Goal: Answer question/provide support: Share knowledge or assist other users

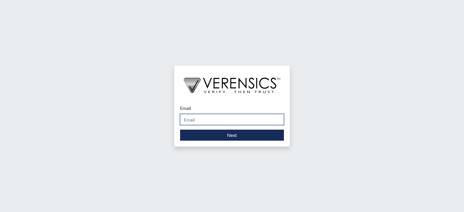
click at [195, 121] on input "Email" at bounding box center [232, 119] width 104 height 11
type input "[PERSON_NAME][EMAIL_ADDRESS][DOMAIN_NAME]"
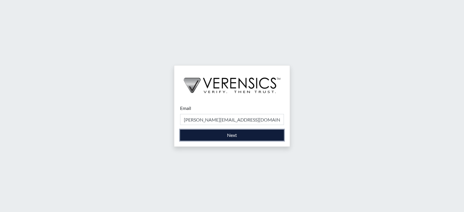
click at [223, 136] on button "Next" at bounding box center [232, 135] width 104 height 11
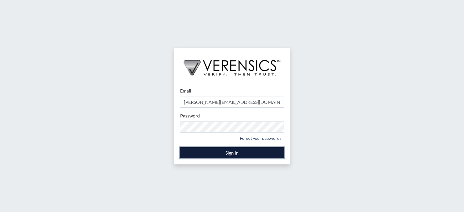
click at [201, 156] on button "Sign In" at bounding box center [232, 152] width 104 height 11
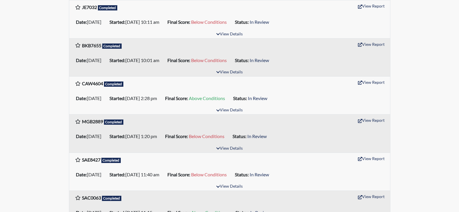
scroll to position [464, 0]
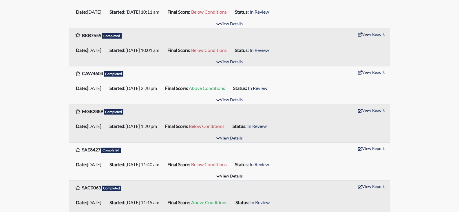
click at [236, 177] on button "View Details" at bounding box center [230, 176] width 32 height 8
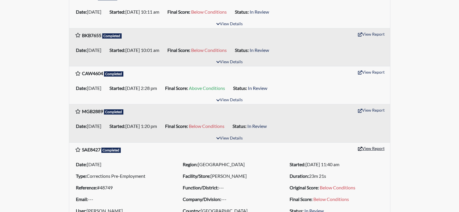
click at [365, 150] on button "View Report" at bounding box center [372, 148] width 32 height 9
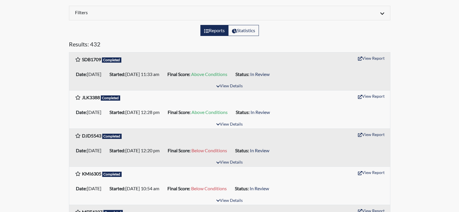
scroll to position [58, 0]
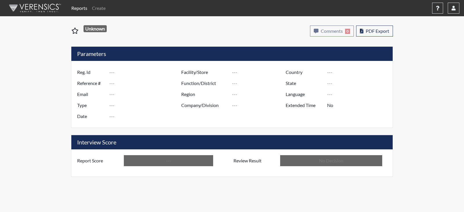
type input "SAE8427"
type input "48749"
type input "---"
type input "Corrections Pre-Employment"
type input "[DATE]"
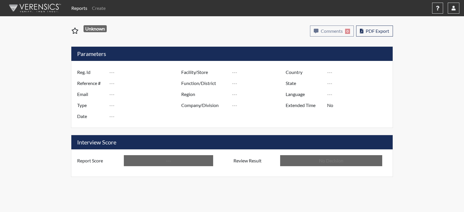
type input "[PERSON_NAME]"
type input "[GEOGRAPHIC_DATA]"
type input "[US_STATE]"
type input "English"
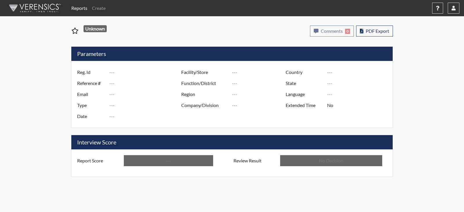
type input "Below Conditions"
type input "In Review"
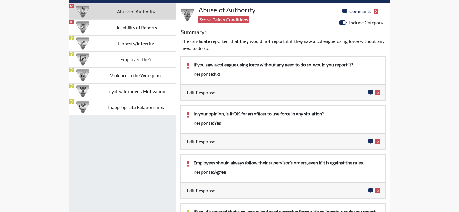
scroll to position [377, 0]
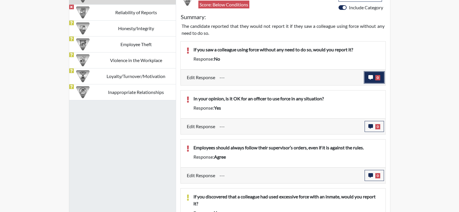
click at [375, 76] on button "0" at bounding box center [374, 77] width 19 height 11
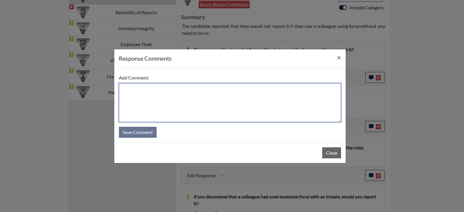
click at [273, 101] on textarea at bounding box center [230, 102] width 222 height 39
drag, startPoint x: 219, startPoint y: 91, endPoint x: 124, endPoint y: 90, distance: 95.7
click at [124, 90] on textarea "He did not understand what UOF means." at bounding box center [230, 102] width 222 height 39
type textarea "He did not understand what UOF means."
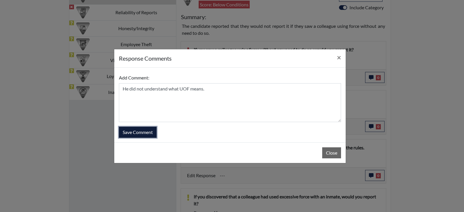
drag, startPoint x: 144, startPoint y: 134, endPoint x: 165, endPoint y: 135, distance: 20.3
click at [146, 134] on button "Save Comment" at bounding box center [138, 132] width 38 height 11
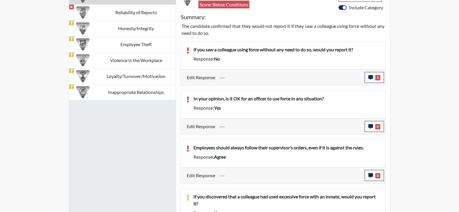
scroll to position [96, 241]
click at [374, 130] on button "0" at bounding box center [374, 126] width 19 height 11
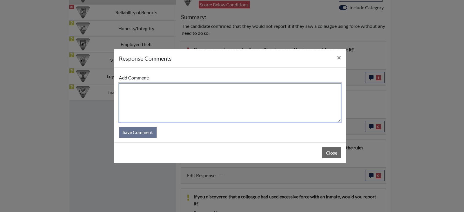
paste textarea "He did not understand what UOF means."
type textarea "He did not understand what UOF means. He does not agree with this."
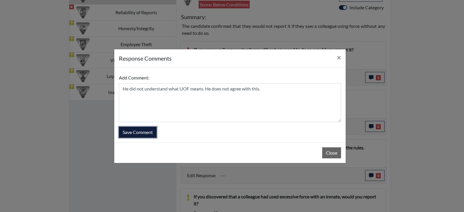
click at [146, 133] on button "Save Comment" at bounding box center [138, 132] width 38 height 11
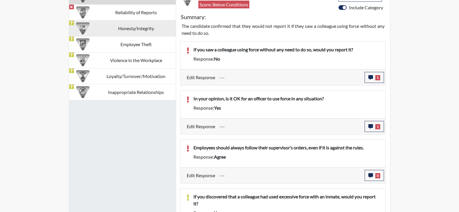
click at [123, 28] on td "Honesty/Integrity" at bounding box center [136, 28] width 79 height 16
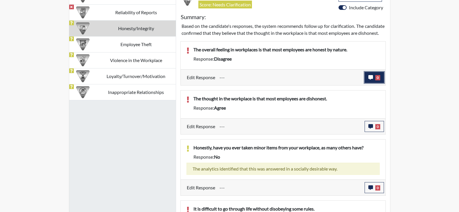
click at [373, 82] on button "0" at bounding box center [374, 77] width 19 height 11
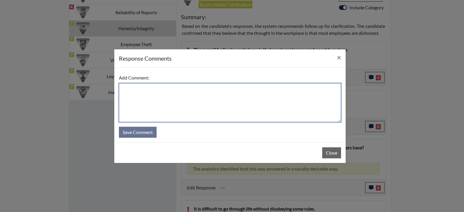
click at [210, 92] on textarea at bounding box center [230, 102] width 222 height 39
type textarea "He stated he has seen many coworkers lie to get out of work."
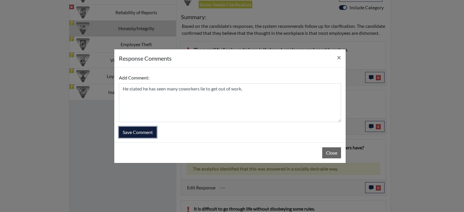
click at [144, 129] on button "Save Comment" at bounding box center [138, 132] width 38 height 11
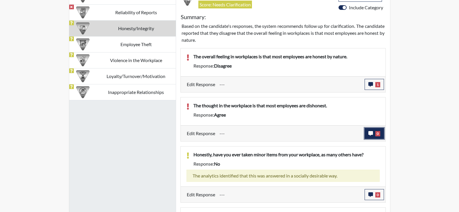
click at [367, 134] on button "0" at bounding box center [374, 133] width 19 height 11
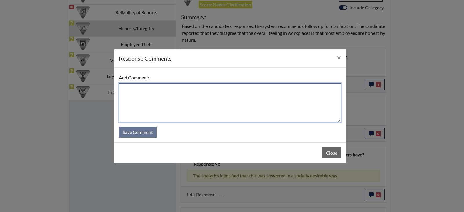
click at [152, 89] on textarea at bounding box center [230, 102] width 222 height 39
type textarea "He has seen many coworkers lie to supervisors."
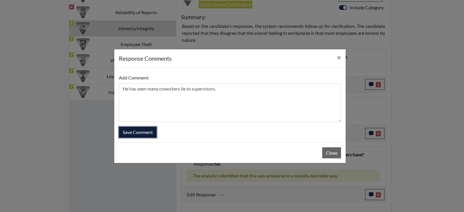
click at [151, 133] on button "Save Comment" at bounding box center [138, 132] width 38 height 11
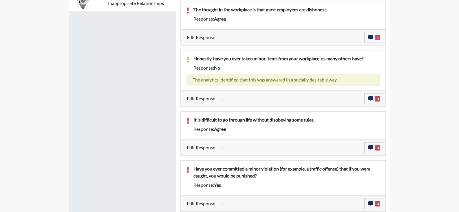
scroll to position [473, 0]
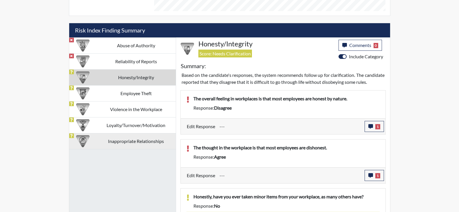
click at [134, 144] on td "Inappropriate Relationships" at bounding box center [136, 141] width 79 height 16
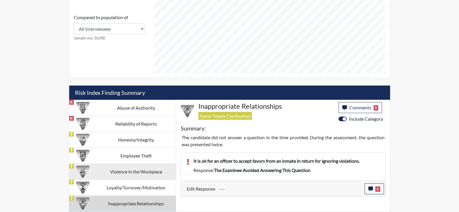
click at [130, 179] on td "Violence in the Workplace" at bounding box center [136, 172] width 79 height 16
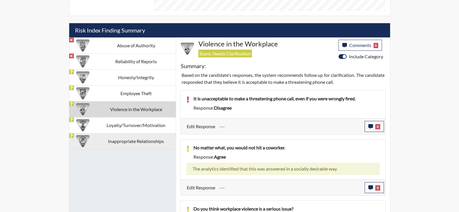
click at [136, 146] on td "Inappropriate Relationships" at bounding box center [136, 141] width 79 height 16
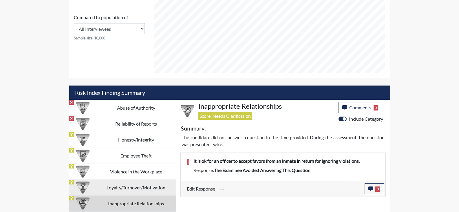
click at [145, 185] on td "Loyalty/Turnover/Motivation" at bounding box center [136, 187] width 79 height 16
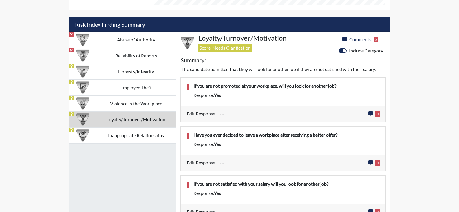
scroll to position [333, 0]
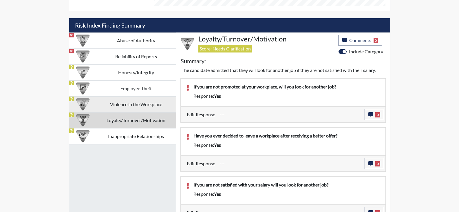
click at [119, 105] on td "Violence in the Workplace" at bounding box center [136, 104] width 79 height 16
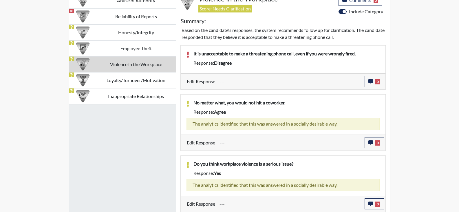
scroll to position [373, 0]
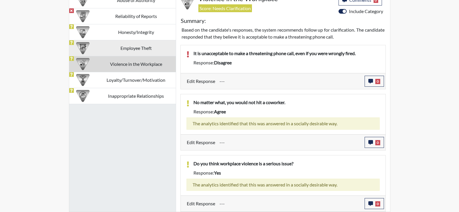
click at [128, 50] on td "Employee Theft" at bounding box center [136, 48] width 79 height 16
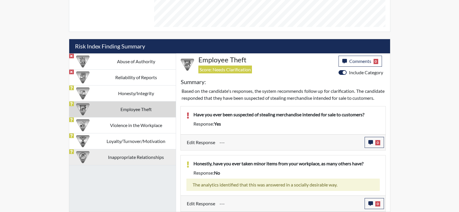
click at [135, 149] on td "Inappropriate Relationships" at bounding box center [136, 157] width 79 height 16
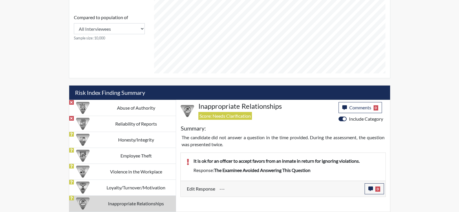
scroll to position [266, 0]
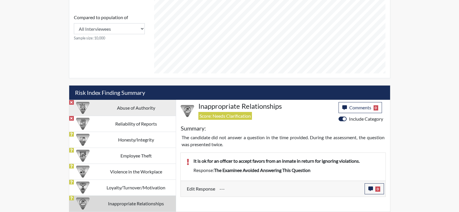
click at [128, 114] on td "Abuse of Authority" at bounding box center [136, 108] width 79 height 16
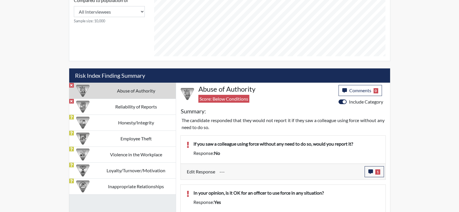
scroll to position [275, 0]
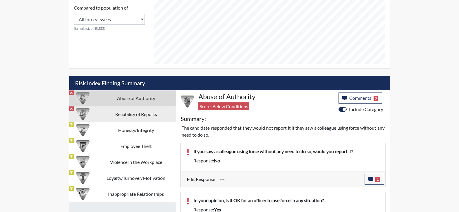
click at [137, 116] on td "Reliability of Reports" at bounding box center [136, 114] width 79 height 16
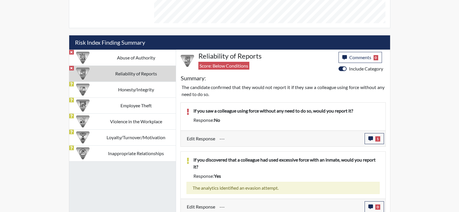
scroll to position [319, 0]
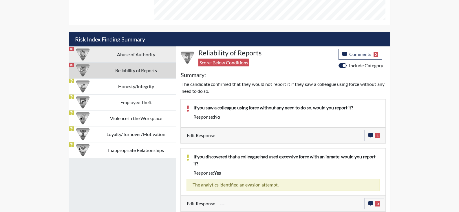
click at [130, 53] on td "Abuse of Authority" at bounding box center [136, 54] width 79 height 16
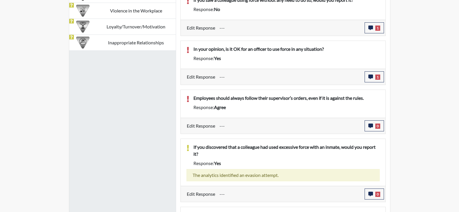
scroll to position [420, 0]
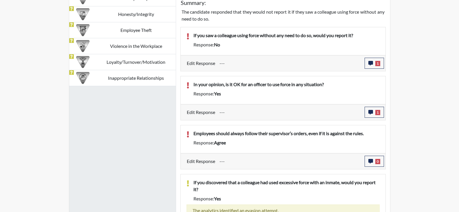
scroll to position [362, 0]
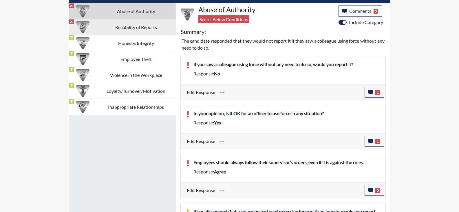
click at [147, 31] on td "Reliability of Reports" at bounding box center [136, 27] width 79 height 16
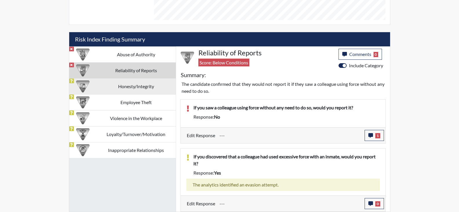
click at [131, 83] on td "Honesty/Integrity" at bounding box center [136, 86] width 79 height 16
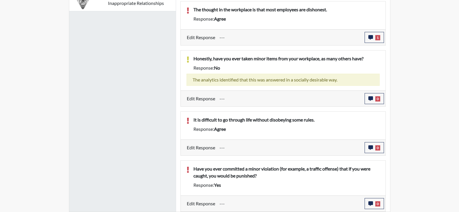
scroll to position [473, 0]
click at [374, 204] on button "0" at bounding box center [374, 203] width 19 height 11
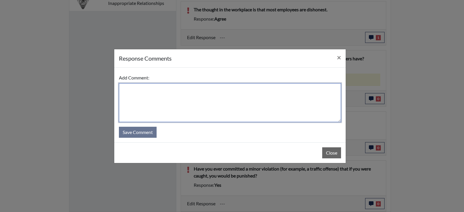
click at [201, 85] on textarea at bounding box center [230, 102] width 222 height 39
type textarea "He has driven over the speed limit and ran a red light."
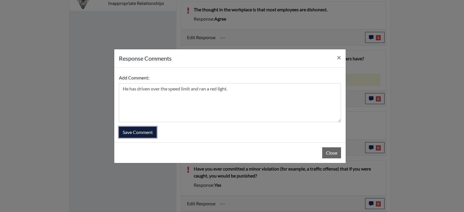
click at [147, 134] on button "Save Comment" at bounding box center [138, 132] width 38 height 11
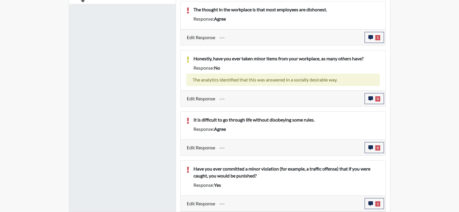
scroll to position [96, 241]
click at [378, 149] on span "0" at bounding box center [378, 147] width 5 height 5
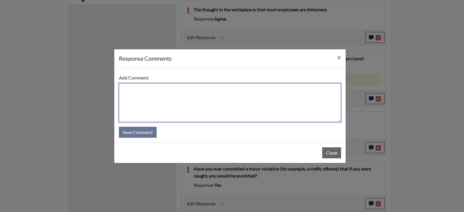
click at [215, 99] on textarea at bounding box center [230, 102] width 222 height 39
type textarea "He stated "Nobody is perfect, people make mistakes.""
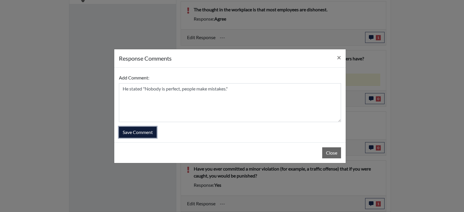
click at [138, 137] on button "Save Comment" at bounding box center [138, 132] width 38 height 11
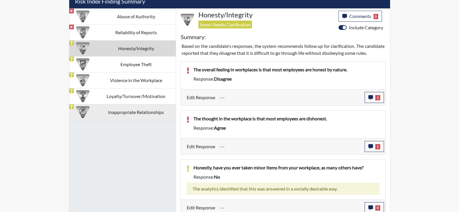
click at [135, 108] on td "Inappropriate Relationships" at bounding box center [136, 112] width 79 height 16
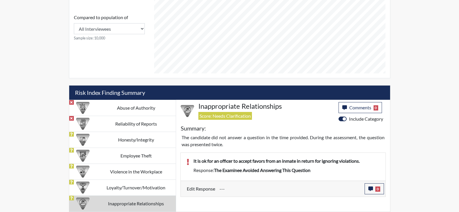
scroll to position [266, 0]
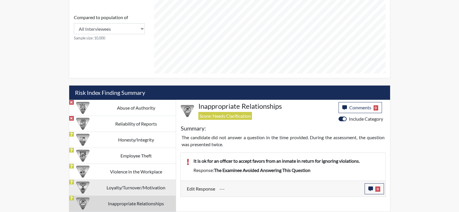
click at [136, 188] on td "Loyalty/Turnover/Motivation" at bounding box center [136, 187] width 79 height 16
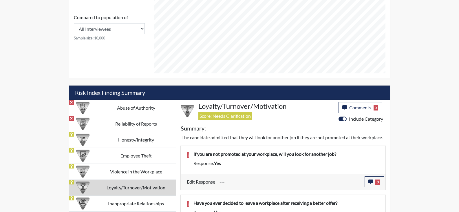
scroll to position [357, 0]
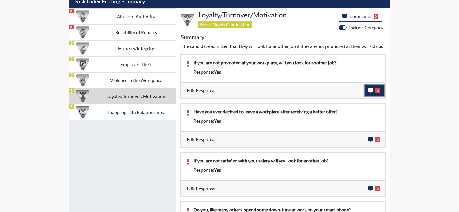
click at [379, 93] on span "0" at bounding box center [378, 90] width 5 height 5
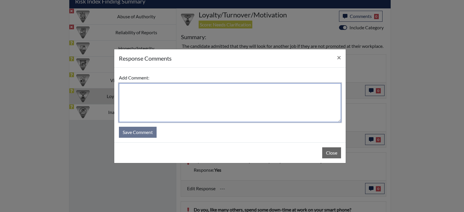
click at [150, 85] on textarea at bounding box center [230, 102] width 222 height 39
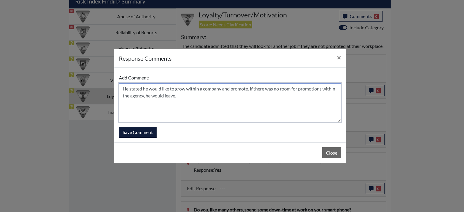
type textarea "He stated he would like to grow within a company and promote. If there was no r…"
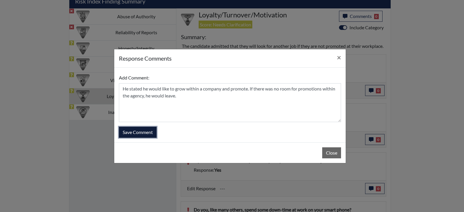
click at [145, 133] on button "Save Comment" at bounding box center [138, 132] width 38 height 11
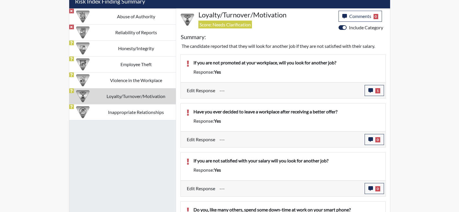
scroll to position [96, 241]
click at [372, 144] on button "0" at bounding box center [374, 139] width 19 height 11
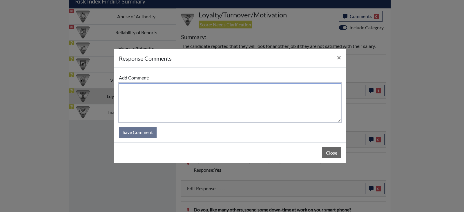
click at [147, 94] on textarea at bounding box center [230, 102] width 222 height 39
type textarea "He left his current job to work with GDC."
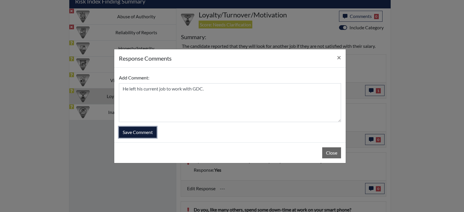
click at [151, 132] on button "Save Comment" at bounding box center [138, 132] width 38 height 11
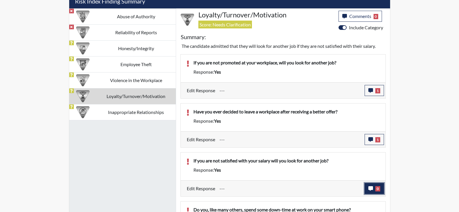
click at [379, 190] on span "0" at bounding box center [378, 188] width 5 height 5
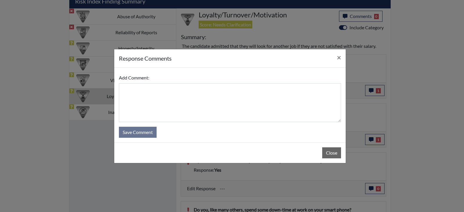
click at [159, 79] on div "Add Comment:" at bounding box center [230, 97] width 222 height 50
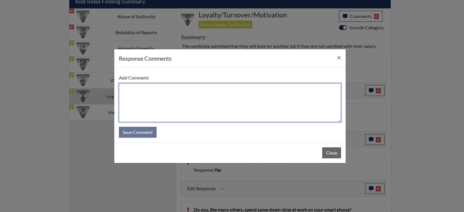
click at [157, 86] on textarea at bounding box center [230, 102] width 222 height 39
type textarea "He would like to stay within GDC or work in a state agency."
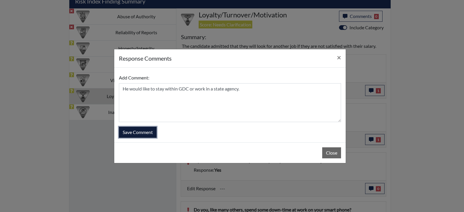
click at [147, 132] on button "Save Comment" at bounding box center [138, 132] width 38 height 11
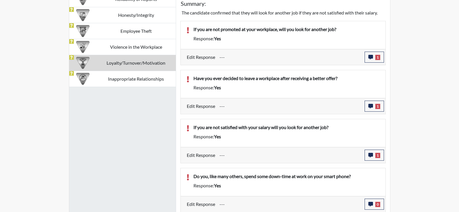
scroll to position [391, 0]
click at [372, 200] on button "0" at bounding box center [374, 203] width 19 height 11
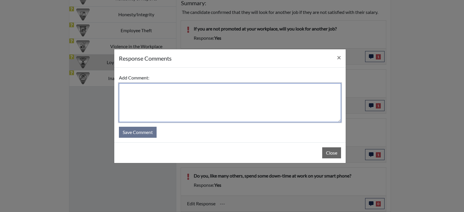
click at [190, 97] on textarea at bounding box center [230, 102] width 222 height 39
type textarea "He is allowed to use his phone at work on down time."
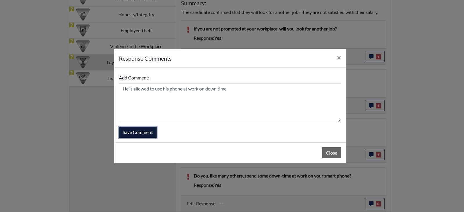
click at [153, 130] on button "Save Comment" at bounding box center [138, 132] width 38 height 11
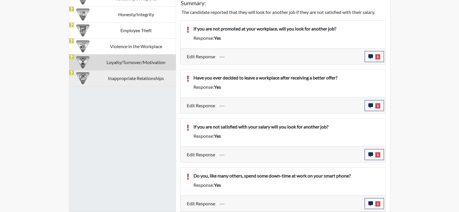
click at [148, 79] on td "Inappropriate Relationships" at bounding box center [136, 78] width 79 height 16
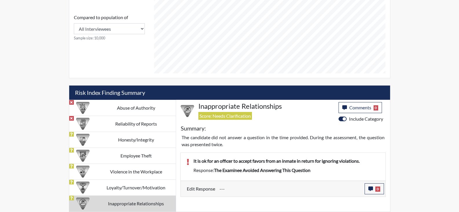
scroll to position [96, 241]
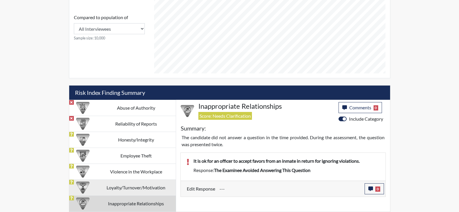
click at [151, 184] on td "Loyalty/Turnover/Motivation" at bounding box center [136, 187] width 79 height 16
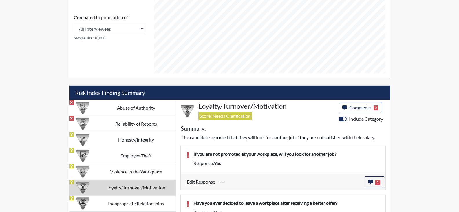
scroll to position [391, 0]
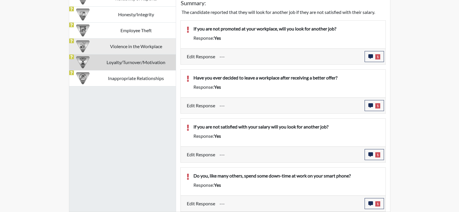
click at [134, 43] on td "Violence in the Workplace" at bounding box center [136, 46] width 79 height 16
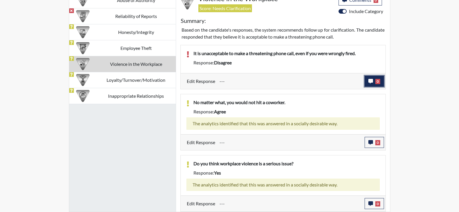
click at [374, 83] on button "0" at bounding box center [374, 81] width 19 height 11
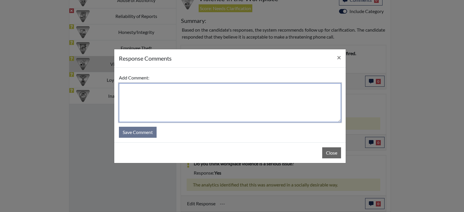
click at [270, 91] on textarea at bounding box center [230, 102] width 222 height 39
type textarea "He stated that it is unacceptable to do this. He would not do this himself."
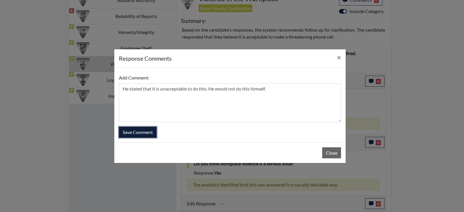
click at [141, 130] on button "Save Comment" at bounding box center [138, 132] width 38 height 11
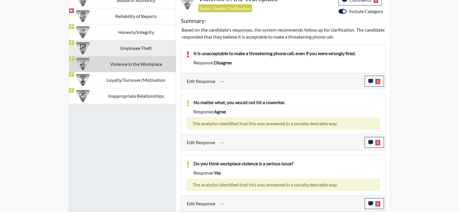
click at [134, 49] on td "Employee Theft" at bounding box center [136, 48] width 79 height 16
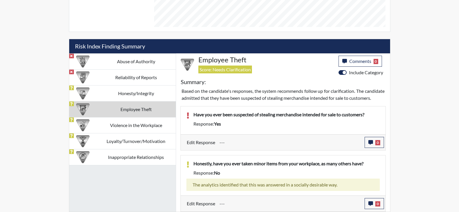
scroll to position [96, 241]
click at [372, 141] on icon "button" at bounding box center [371, 142] width 5 height 5
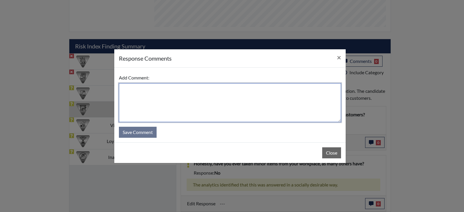
click at [160, 89] on textarea at bounding box center [230, 102] width 222 height 39
type textarea "He has never stolen from his job. He read and answered this question wrong"
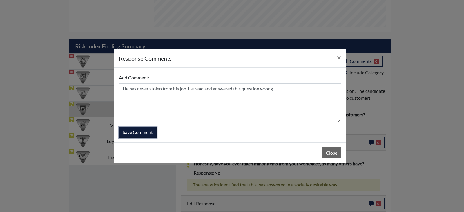
click at [131, 135] on button "Save Comment" at bounding box center [138, 132] width 38 height 11
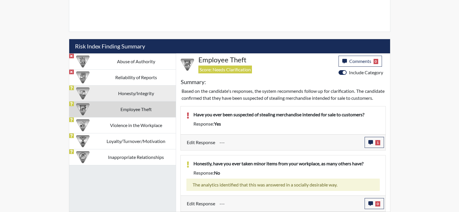
click at [127, 86] on td "Honesty/Integrity" at bounding box center [136, 93] width 79 height 16
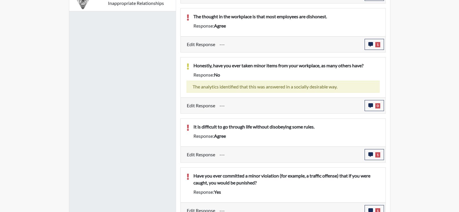
scroll to position [473, 0]
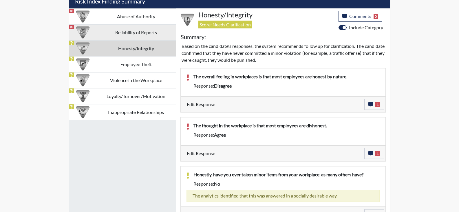
click at [140, 35] on td "Reliability of Reports" at bounding box center [136, 32] width 79 height 16
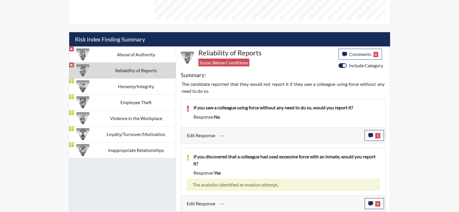
scroll to position [319, 0]
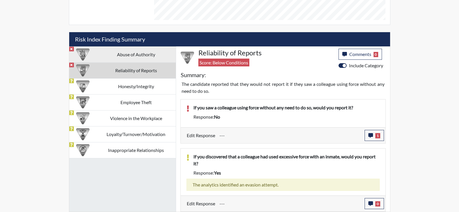
click at [124, 57] on td "Abuse of Authority" at bounding box center [136, 54] width 79 height 16
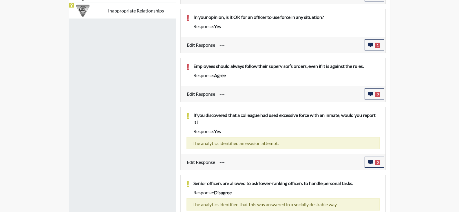
scroll to position [478, 0]
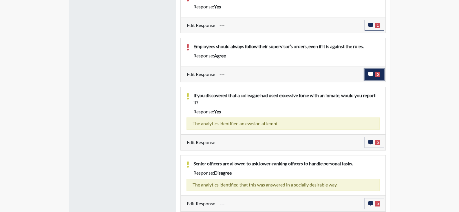
click at [374, 77] on button "0" at bounding box center [374, 74] width 19 height 11
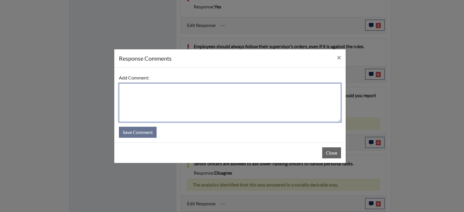
click at [156, 90] on textarea at bounding box center [230, 102] width 222 height 39
type textarea "He stated he agreed with this due to his last supervisor writing staff up for t…"
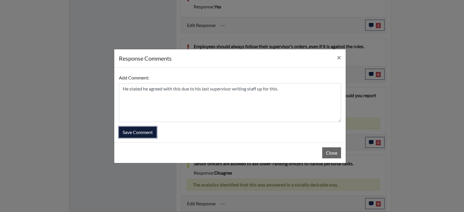
click at [139, 135] on button "Save Comment" at bounding box center [138, 132] width 38 height 11
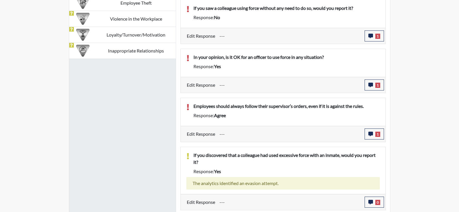
scroll to position [304, 0]
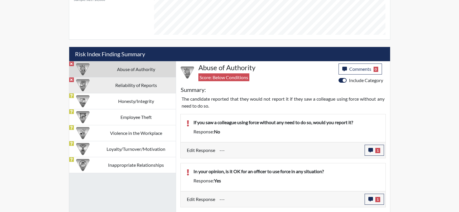
click at [130, 82] on td "Reliability of Reports" at bounding box center [136, 85] width 79 height 16
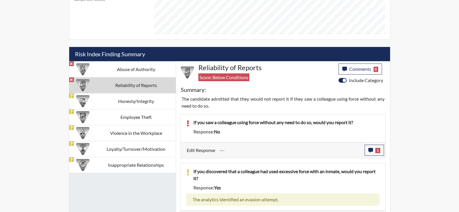
scroll to position [319, 0]
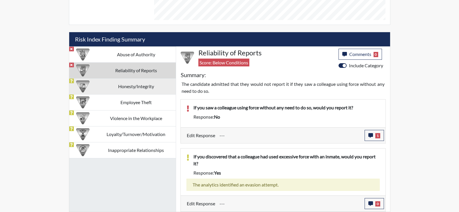
click at [132, 84] on td "Honesty/Integrity" at bounding box center [136, 86] width 79 height 16
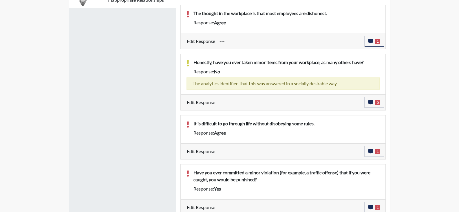
scroll to position [473, 0]
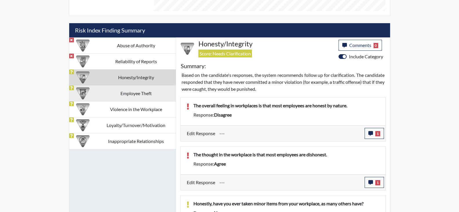
click at [127, 92] on td "Employee Theft" at bounding box center [136, 93] width 79 height 16
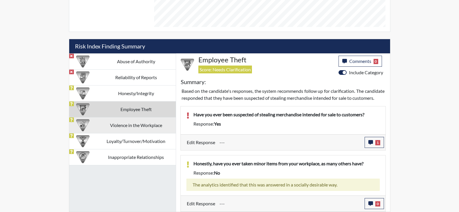
click at [146, 117] on td "Violence in the Workplace" at bounding box center [136, 125] width 79 height 16
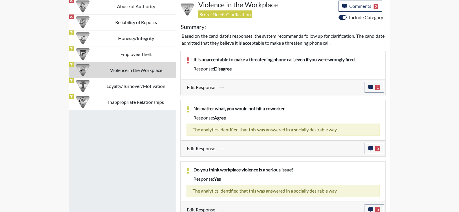
scroll to position [373, 0]
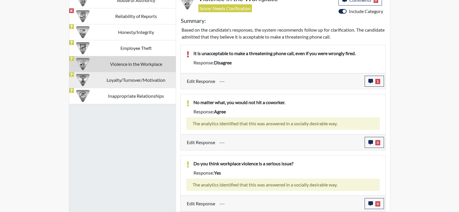
click at [123, 82] on td "Loyalty/Turnover/Motivation" at bounding box center [136, 80] width 79 height 16
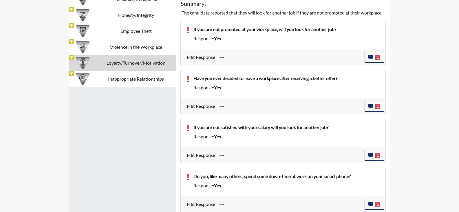
scroll to position [398, 0]
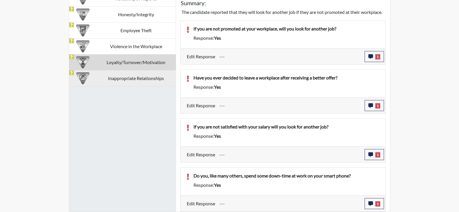
click at [118, 70] on td "Inappropriate Relationships" at bounding box center [136, 78] width 79 height 16
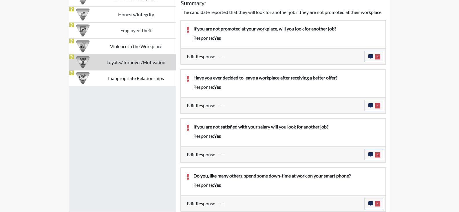
scroll to position [266, 0]
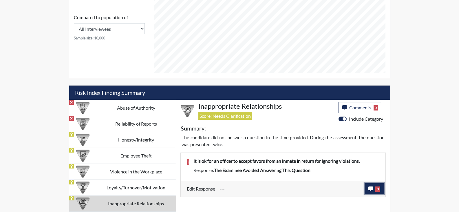
click at [379, 190] on span "0" at bounding box center [378, 188] width 5 height 5
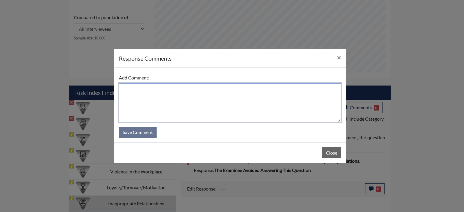
click at [194, 99] on textarea at bounding box center [230, 102] width 222 height 39
type textarea "I asked him this question"
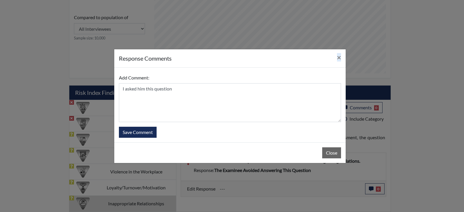
drag, startPoint x: 261, startPoint y: 61, endPoint x: 263, endPoint y: 84, distance: 23.0
click at [263, 84] on div "response Comments × Add Comment: I asked him this question Save Comment Close" at bounding box center [230, 106] width 232 height 114
click at [337, 59] on span "×" at bounding box center [339, 57] width 4 height 8
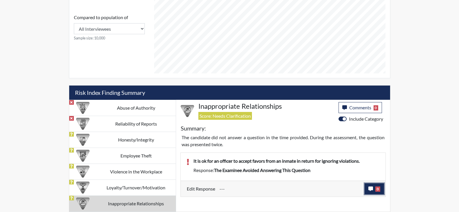
click at [372, 191] on button "0" at bounding box center [374, 188] width 19 height 11
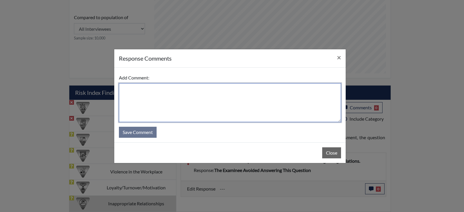
click at [170, 97] on textarea at bounding box center [230, 102] width 222 height 39
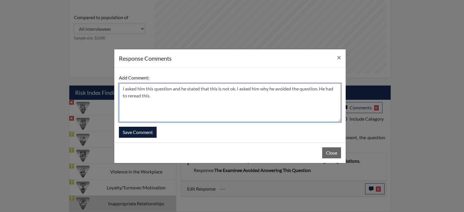
type textarea "I asked him this question and he stated that this is not ok. I asked him why he…"
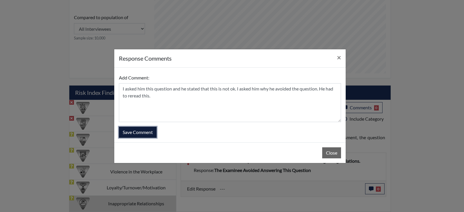
click at [120, 127] on button "Save Comment" at bounding box center [138, 132] width 38 height 11
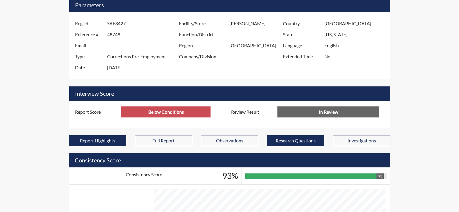
scroll to position [0, 0]
